Goal: Task Accomplishment & Management: Manage account settings

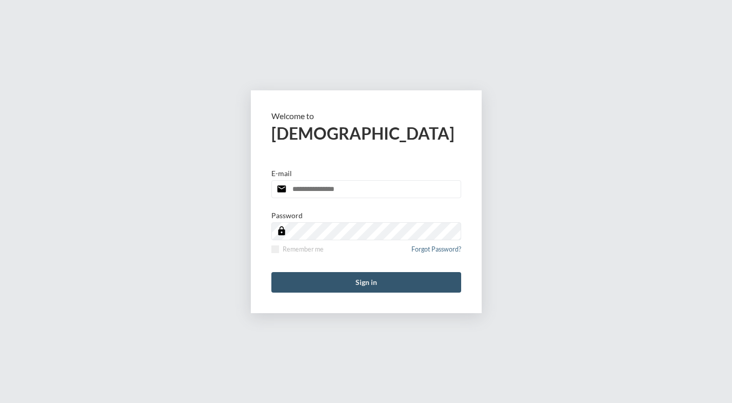
type input "**********"
click at [358, 289] on button "Sign in" at bounding box center [366, 282] width 190 height 21
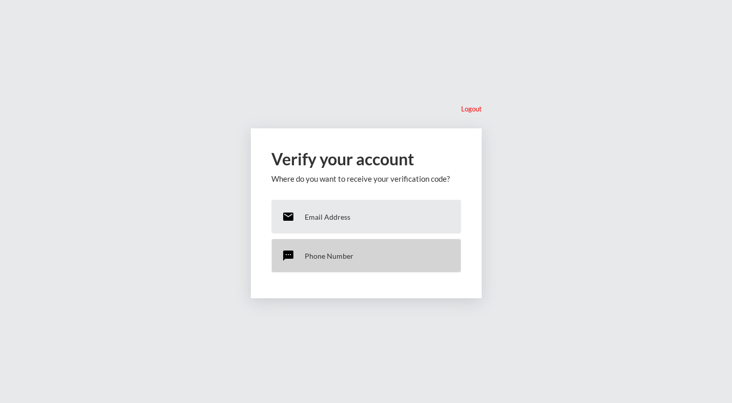
click at [332, 257] on p "Phone Number" at bounding box center [329, 255] width 49 height 9
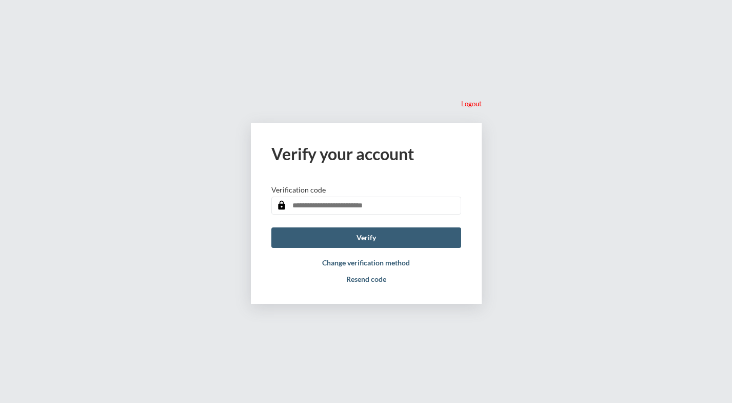
click at [345, 206] on input "text" at bounding box center [366, 206] width 190 height 18
type input "******"
click at [375, 240] on button "Verify" at bounding box center [366, 237] width 190 height 21
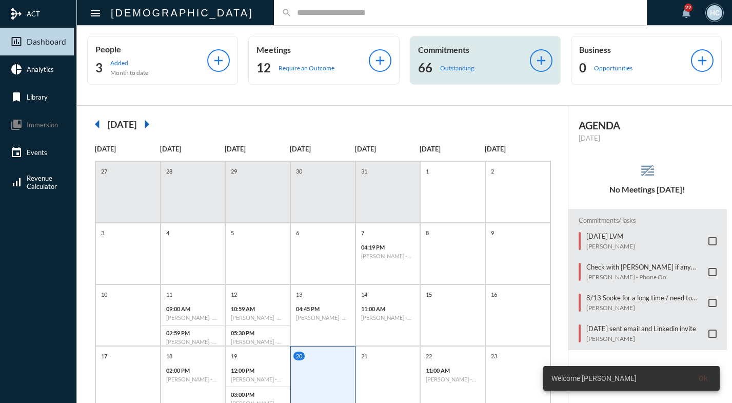
click at [442, 63] on div "66 Outstanding" at bounding box center [474, 68] width 112 height 16
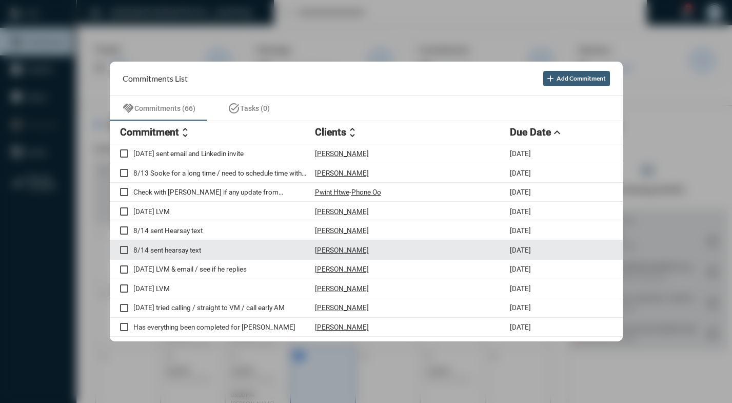
click at [326, 250] on p "[PERSON_NAME]" at bounding box center [342, 250] width 54 height 8
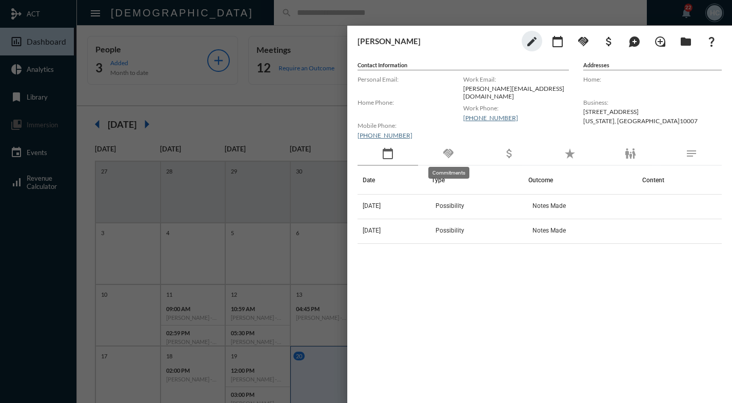
click at [447, 157] on mat-icon "handshake" at bounding box center [448, 153] width 12 height 12
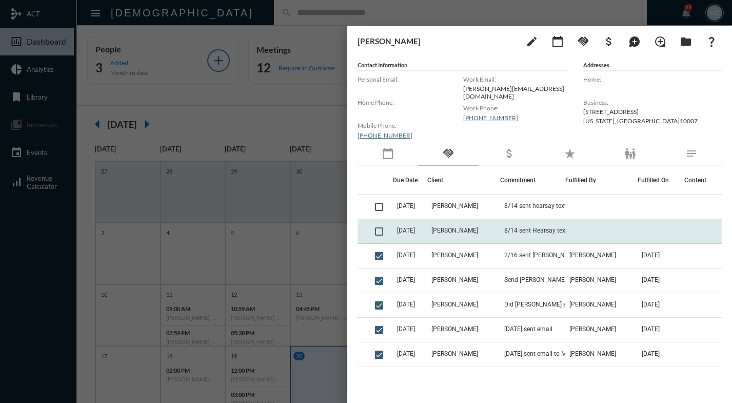
click at [374, 230] on td at bounding box center [382, 231] width 22 height 25
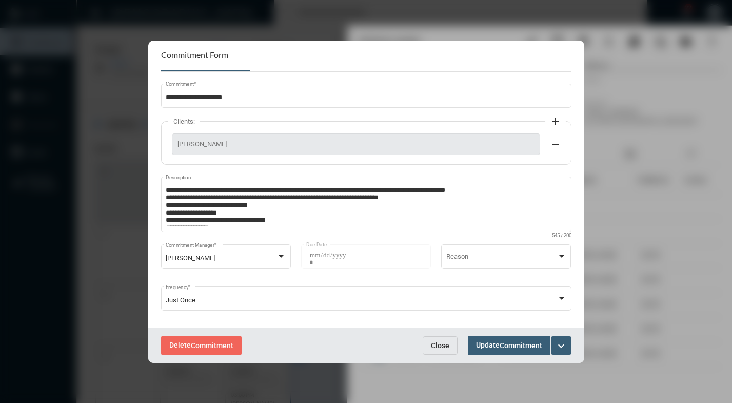
scroll to position [33, 0]
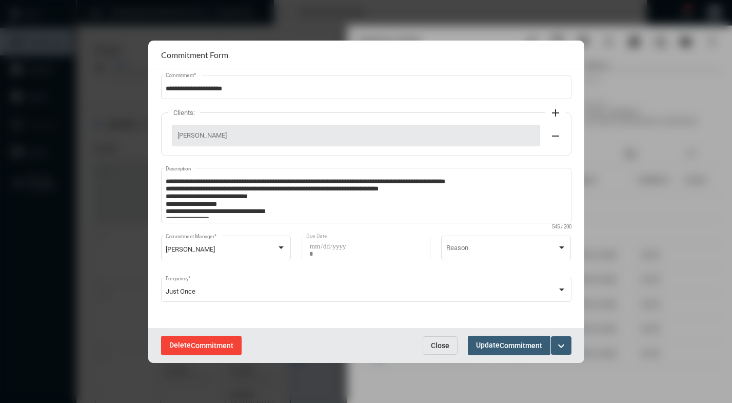
click at [222, 344] on span "Commitment" at bounding box center [212, 346] width 43 height 8
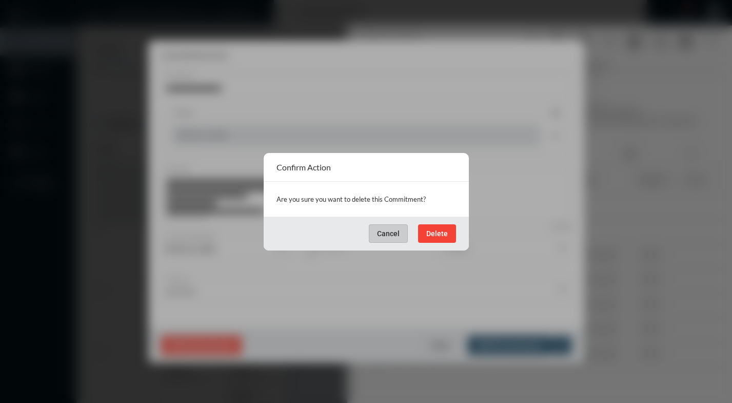
click at [434, 232] on span "Delete" at bounding box center [437, 233] width 22 height 8
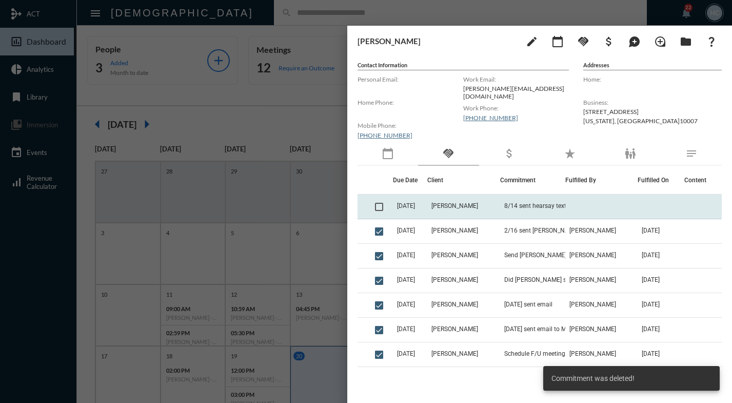
click at [399, 205] on span "[DATE]" at bounding box center [406, 205] width 18 height 7
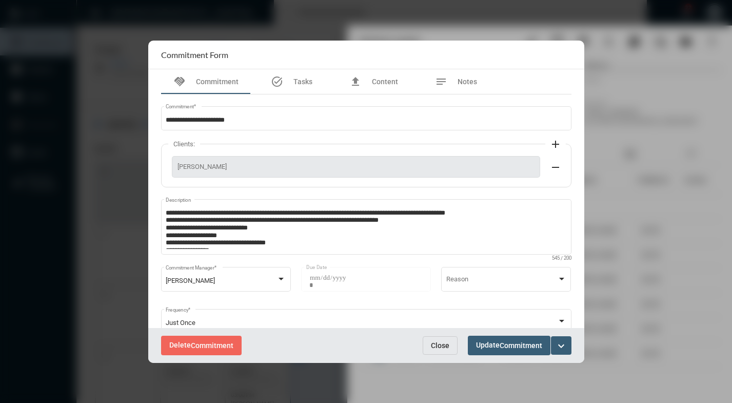
click at [333, 14] on div at bounding box center [366, 201] width 732 height 403
drag, startPoint x: 379, startPoint y: 24, endPoint x: 369, endPoint y: 21, distance: 10.2
click at [378, 23] on div at bounding box center [366, 201] width 732 height 403
click at [391, 14] on div at bounding box center [366, 201] width 732 height 403
click at [435, 345] on span "Close" at bounding box center [440, 345] width 18 height 8
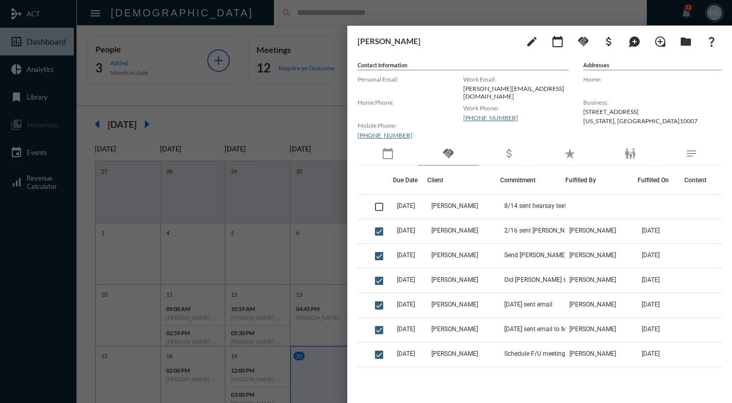
click at [434, 13] on div at bounding box center [366, 201] width 732 height 403
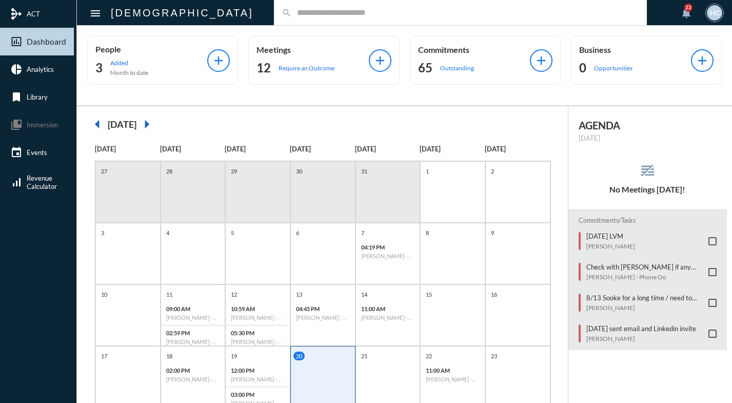
click at [327, 17] on input "text" at bounding box center [465, 12] width 347 height 9
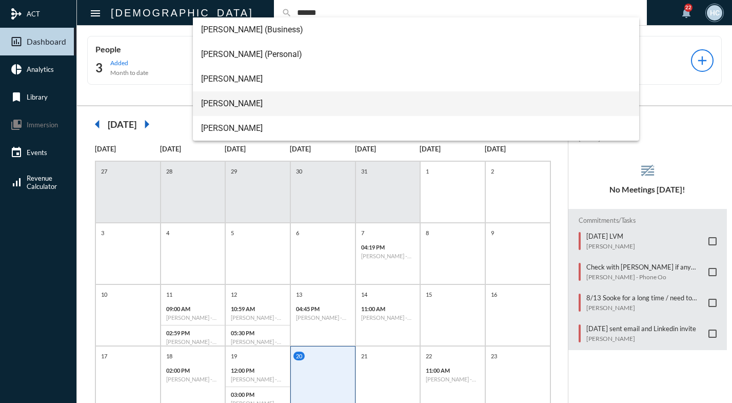
type input "******"
click at [232, 106] on span "[PERSON_NAME]" at bounding box center [416, 103] width 430 height 25
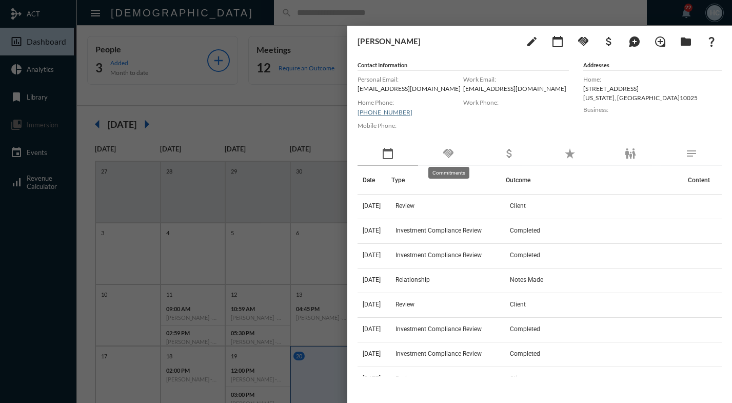
click at [445, 157] on mat-icon "handshake" at bounding box center [448, 153] width 12 height 12
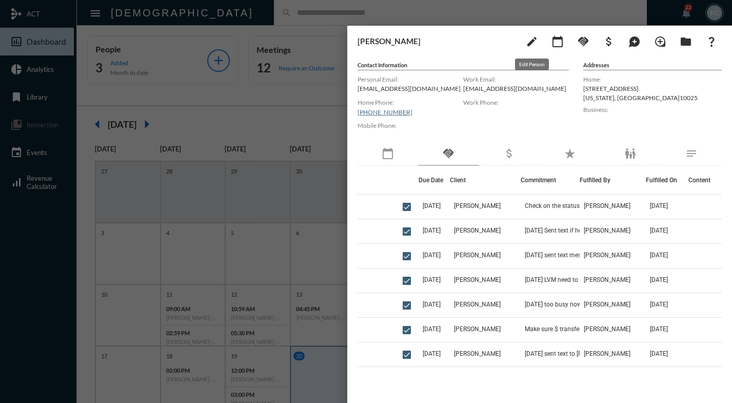
drag, startPoint x: 532, startPoint y: 42, endPoint x: 462, endPoint y: 75, distance: 77.6
click at [469, 89] on div "[PERSON_NAME] edit calendar_today handshake attach_money maps_ugc loupe folder …" at bounding box center [539, 212] width 385 height 372
click at [578, 41] on mat-icon "handshake" at bounding box center [583, 41] width 12 height 12
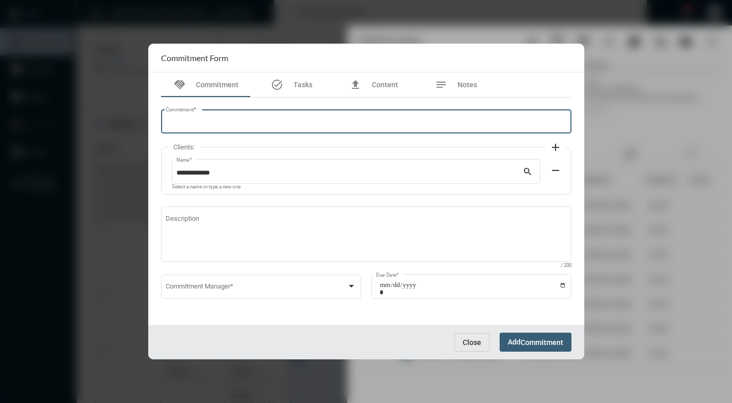
click at [254, 120] on input "Commitment *" at bounding box center [366, 124] width 401 height 8
type input "*"
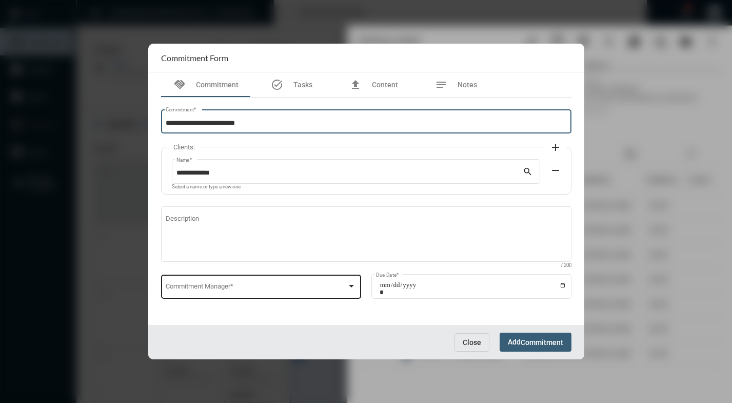
type input "**********"
click at [355, 280] on div "Commitment Manager *" at bounding box center [261, 286] width 190 height 26
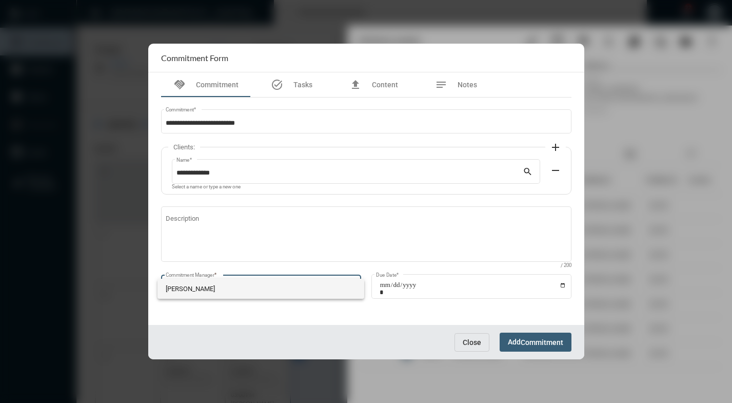
click at [351, 284] on span "[PERSON_NAME]" at bounding box center [261, 289] width 190 height 20
click at [256, 286] on div "[PERSON_NAME]" at bounding box center [256, 288] width 181 height 8
click at [561, 285] on div at bounding box center [366, 201] width 732 height 403
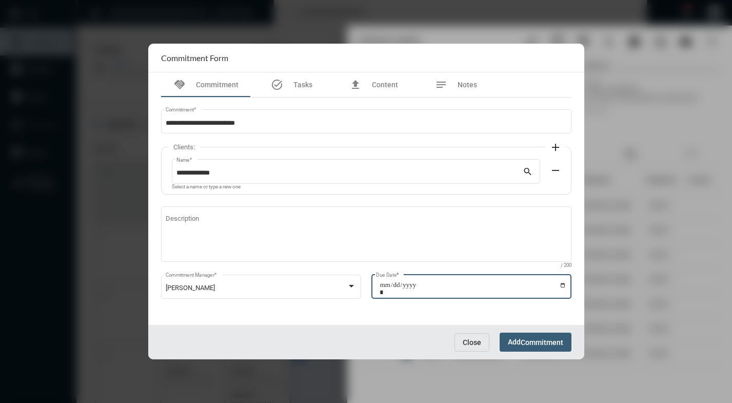
click at [562, 284] on input "Due Date *" at bounding box center [473, 288] width 187 height 14
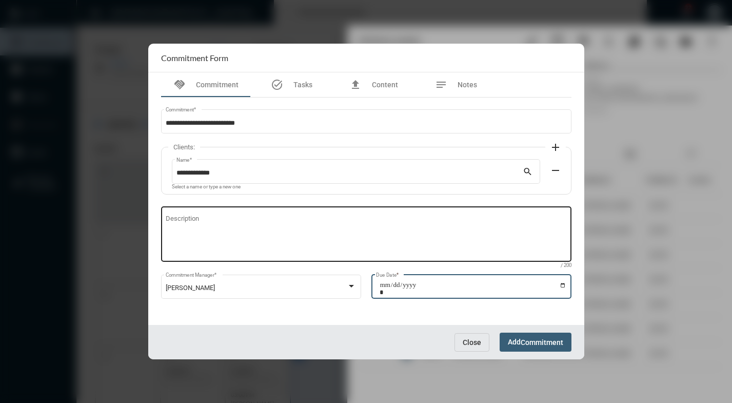
type input "**********"
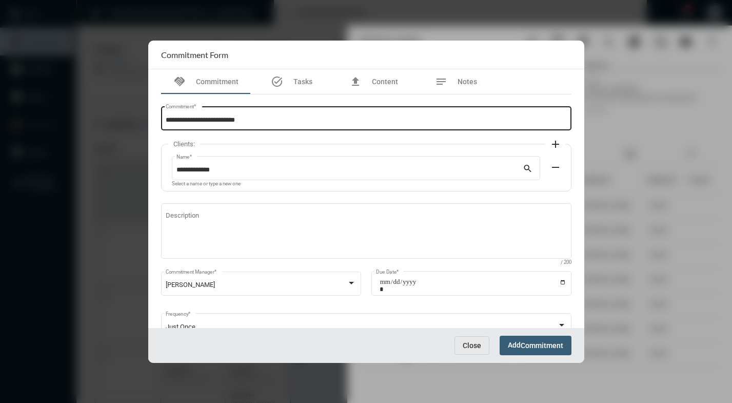
click at [289, 115] on div "**********" at bounding box center [366, 118] width 401 height 26
click at [533, 343] on span "Commitment" at bounding box center [542, 346] width 43 height 8
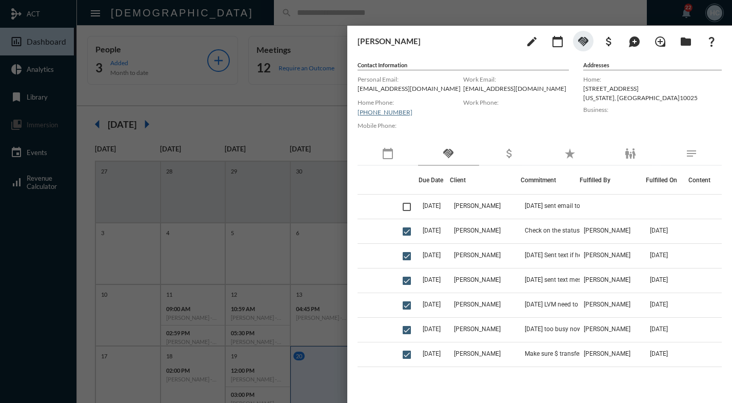
click at [296, 93] on div at bounding box center [366, 201] width 732 height 403
